Goal: Task Accomplishment & Management: Use online tool/utility

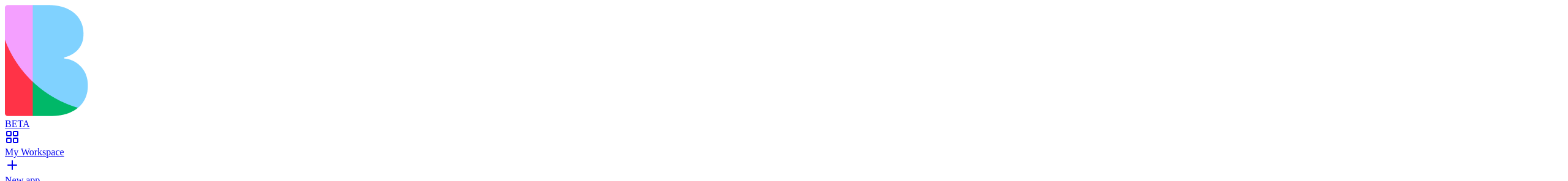
click at [123, 175] on div "New app" at bounding box center [784, 180] width 1558 height 11
click at [127, 147] on div "My Workspace" at bounding box center [784, 152] width 1558 height 11
